Goal: Task Accomplishment & Management: Use online tool/utility

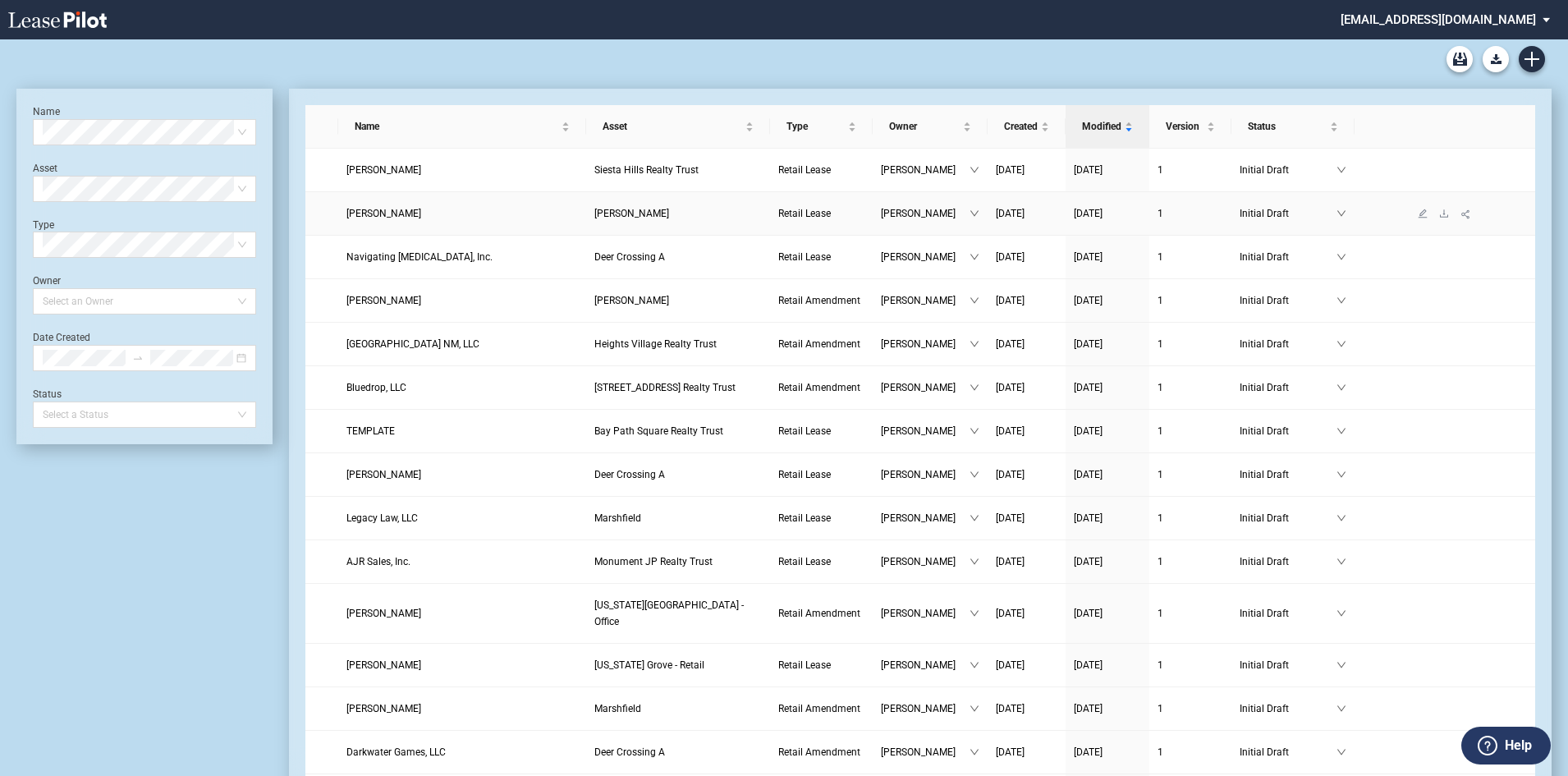
click at [1271, 214] on span "Initial Draft" at bounding box center [1289, 214] width 97 height 16
click at [1260, 238] on link "Initial Draft" at bounding box center [1278, 242] width 49 height 12
click at [1266, 259] on span "Initial Draft" at bounding box center [1289, 257] width 97 height 16
click at [1264, 286] on link "Initial Draft" at bounding box center [1278, 285] width 49 height 12
click at [1422, 260] on icon "edit" at bounding box center [1423, 256] width 9 height 9
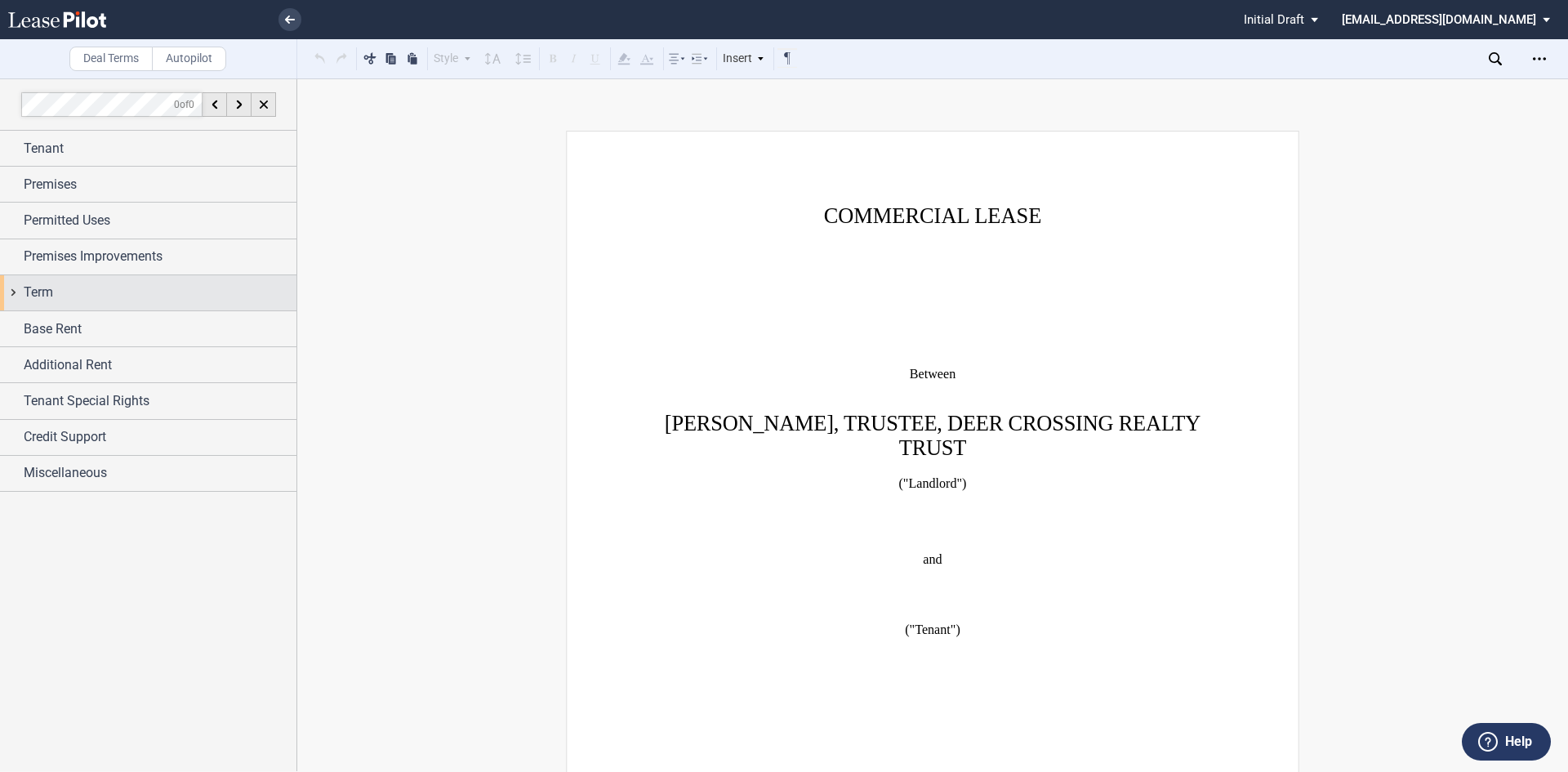
click at [99, 285] on div "Term" at bounding box center [160, 293] width 273 height 20
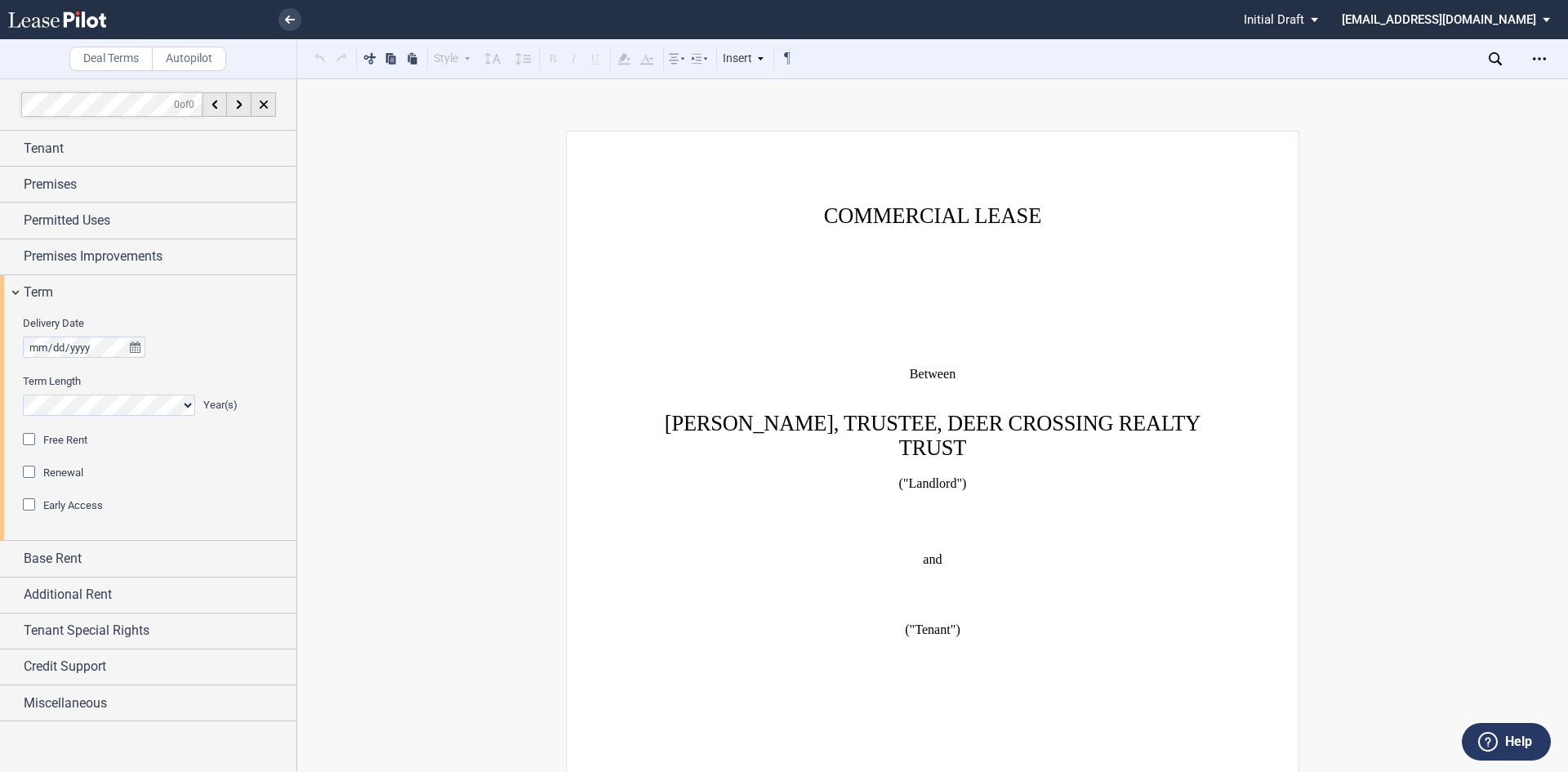
click at [34, 476] on div "Renewal" at bounding box center [31, 474] width 16 height 16
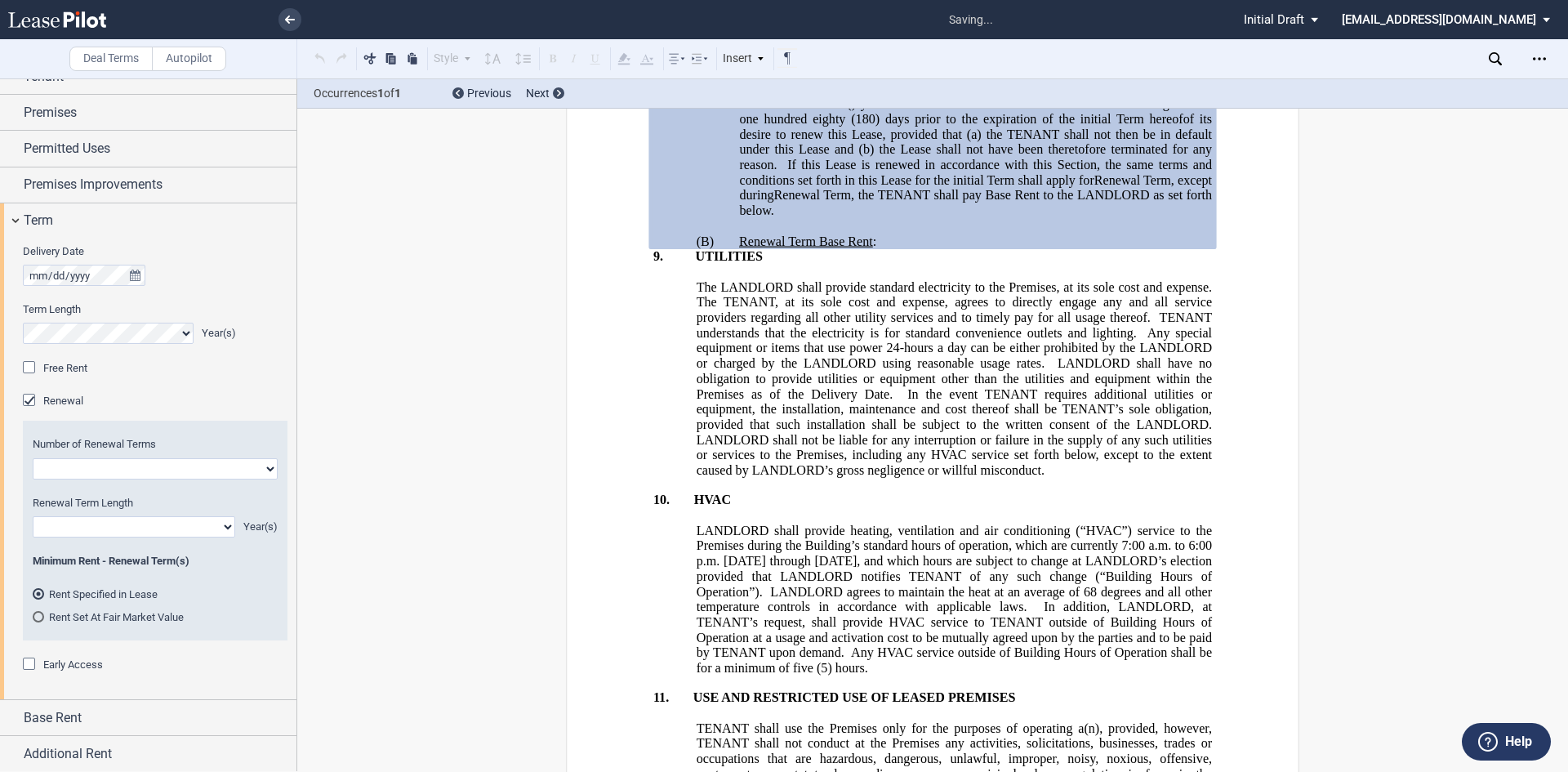
scroll to position [164, 0]
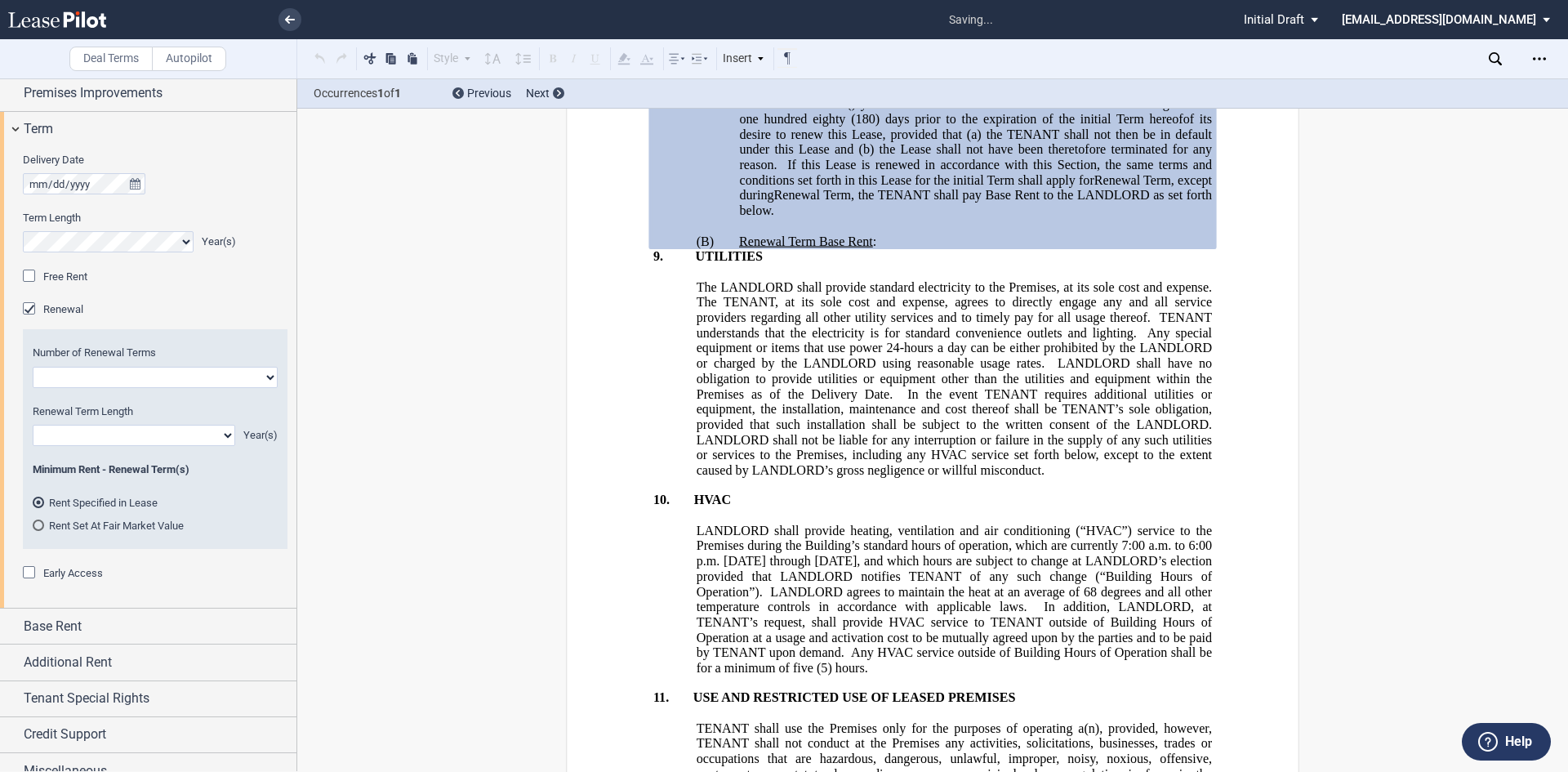
click at [151, 365] on editor-control "Number of Renewal Terms One Two" at bounding box center [155, 366] width 245 height 42
click at [151, 375] on select "One Two" at bounding box center [155, 378] width 245 height 21
select select "1"
click at [33, 367] on select "One Two" at bounding box center [155, 378] width 245 height 21
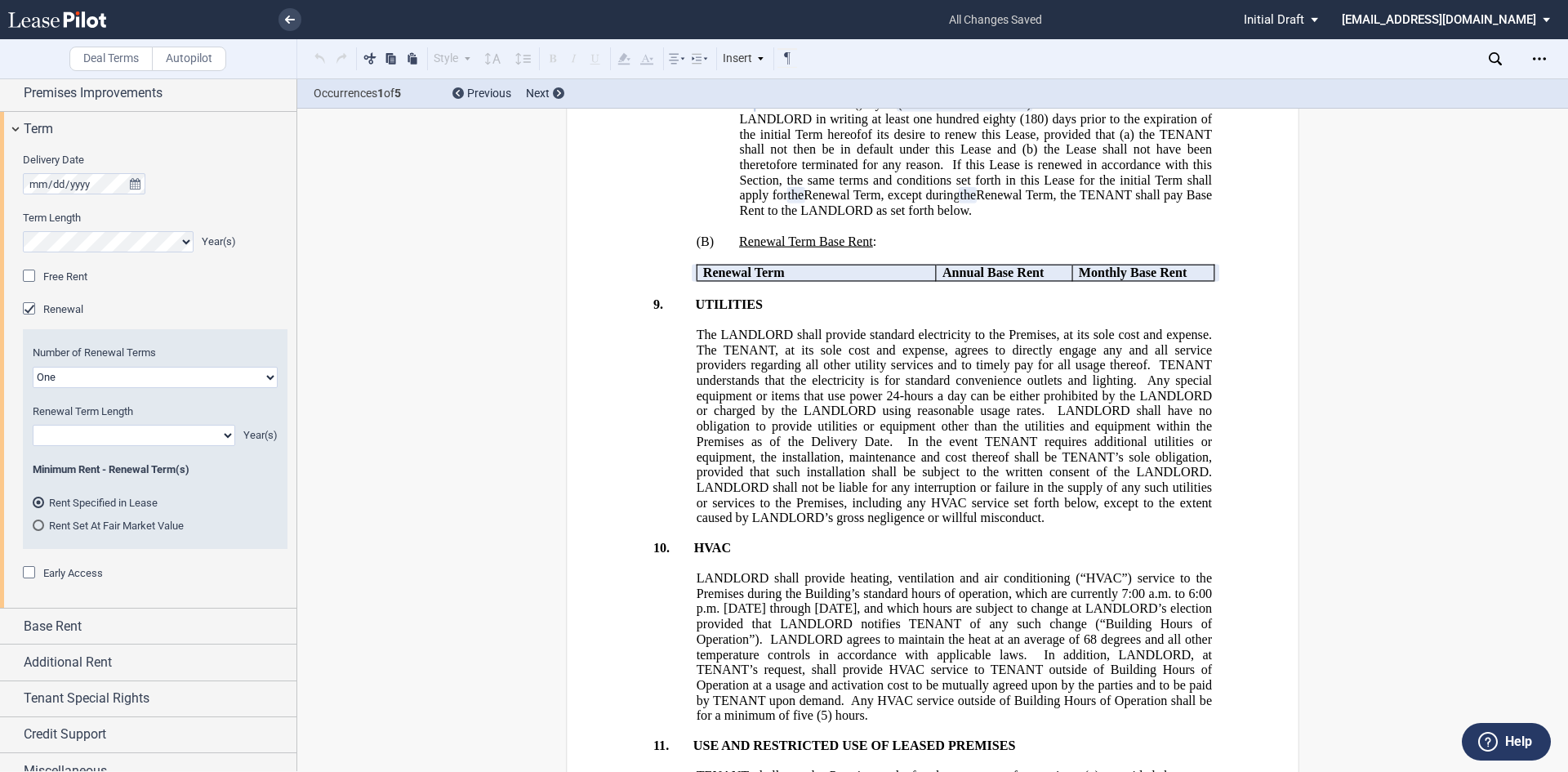
click at [128, 437] on select "0 1 2 3 4 5 6 7 8 9 10 11 12 13 14 15 16 17 18 19 20" at bounding box center [134, 436] width 203 height 21
select select "number:1"
click at [33, 425] on select "0 1 2 3 4 5 6 7 8 9 10 11 12 13 14 15 16 17 18 19 20" at bounding box center [134, 436] width 203 height 21
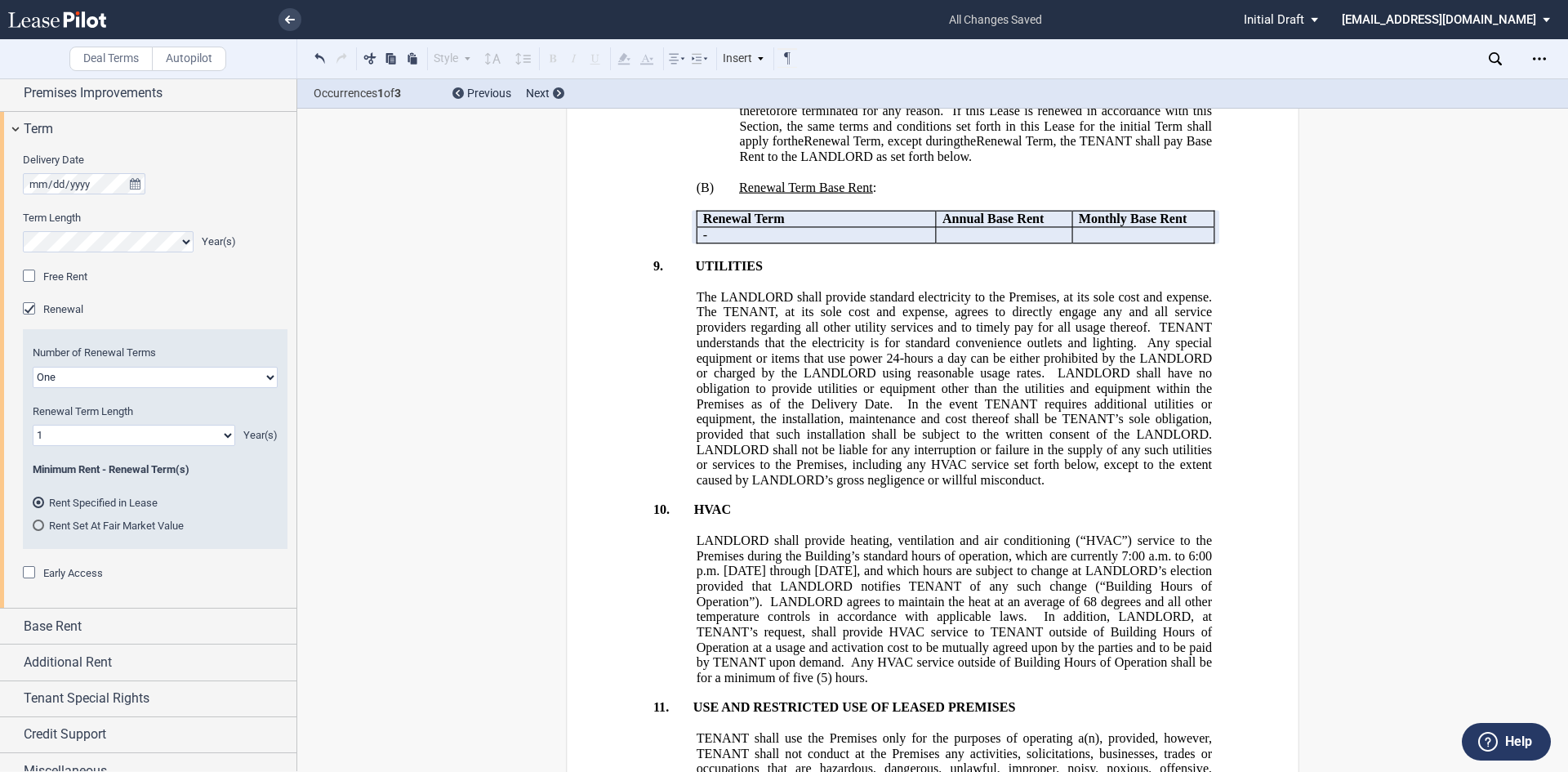
scroll to position [2021, 0]
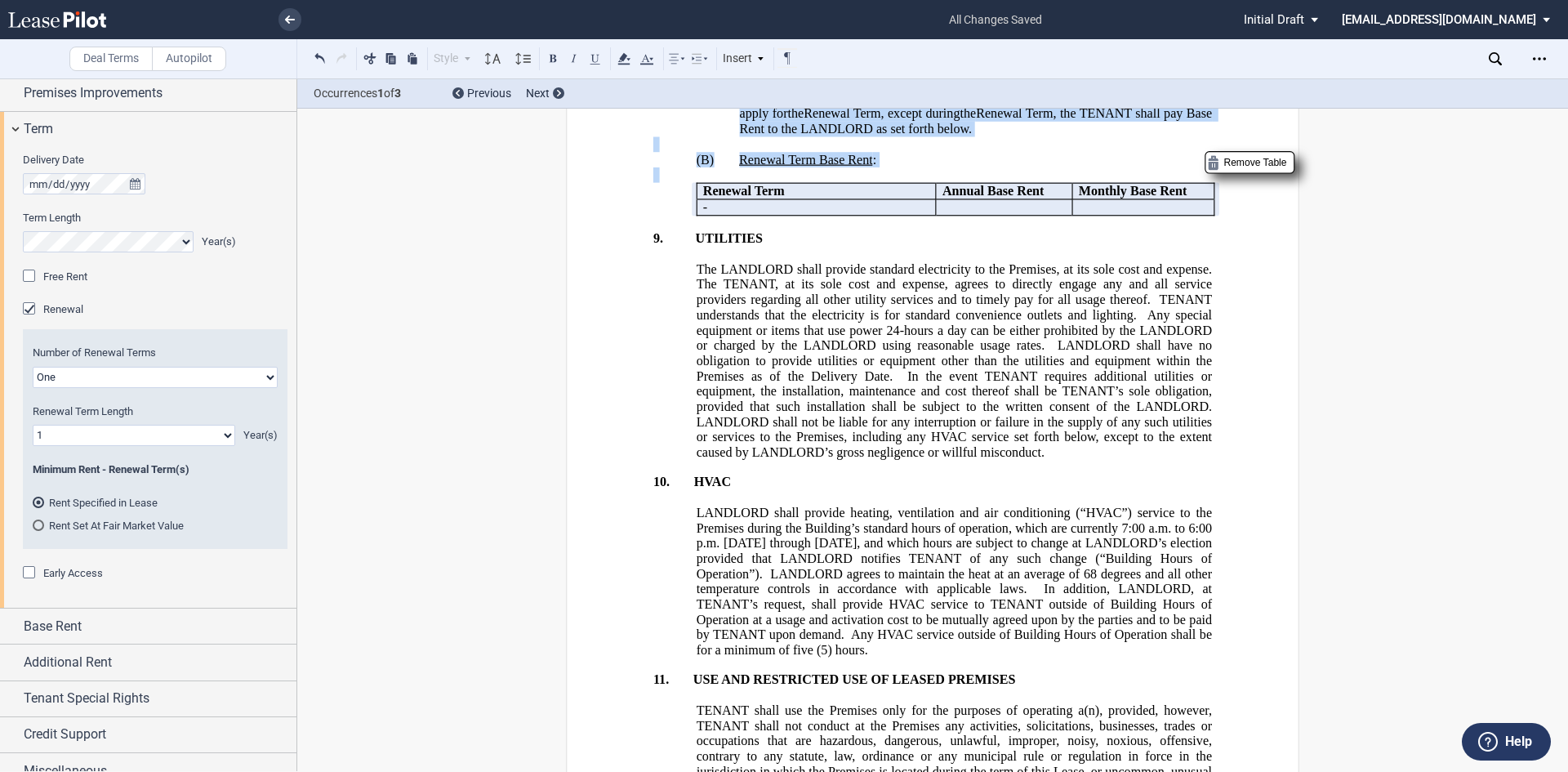
drag, startPoint x: 1243, startPoint y: 435, endPoint x: 689, endPoint y: 182, distance: 609.0
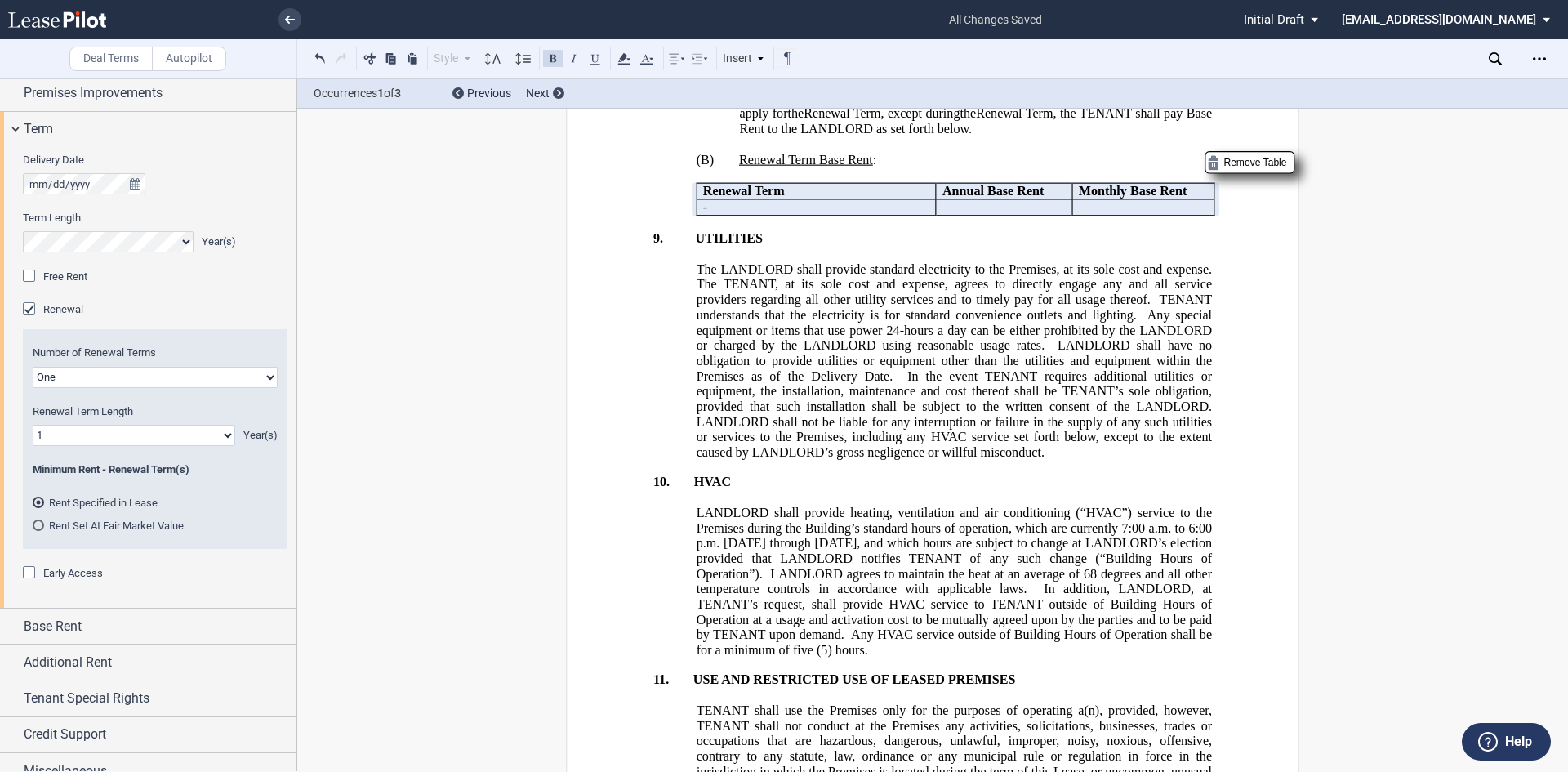
drag, startPoint x: 692, startPoint y: 183, endPoint x: 907, endPoint y: 177, distance: 215.1
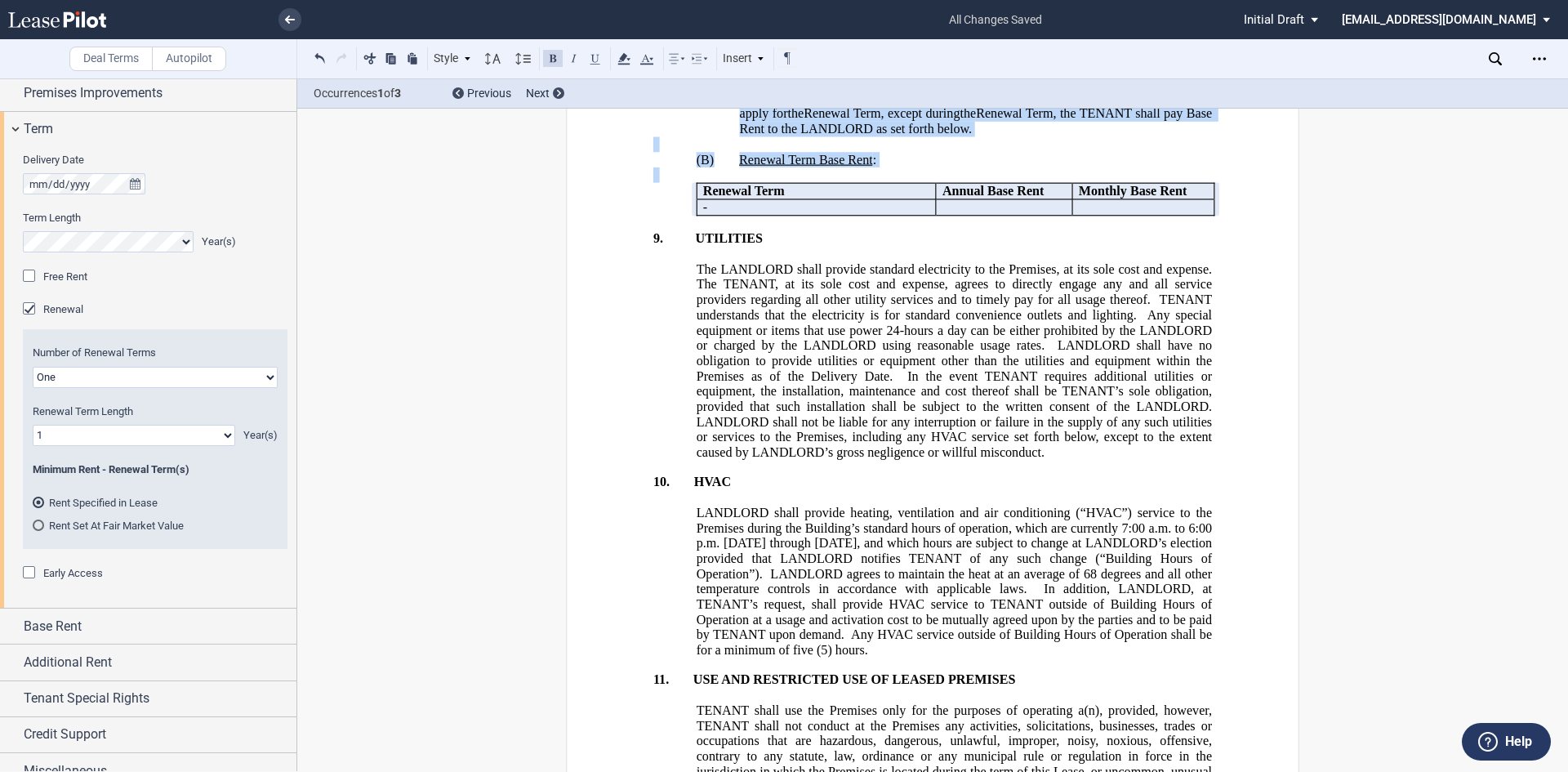
drag, startPoint x: 692, startPoint y: 186, endPoint x: 1242, endPoint y: 433, distance: 602.9
copy div "RENEWAL TERM ﻿ !!SET_LEVEL_1!! !!Heading 2!! (A) LANDLORD hereby agrees to rene…"
